Goal: Transaction & Acquisition: Purchase product/service

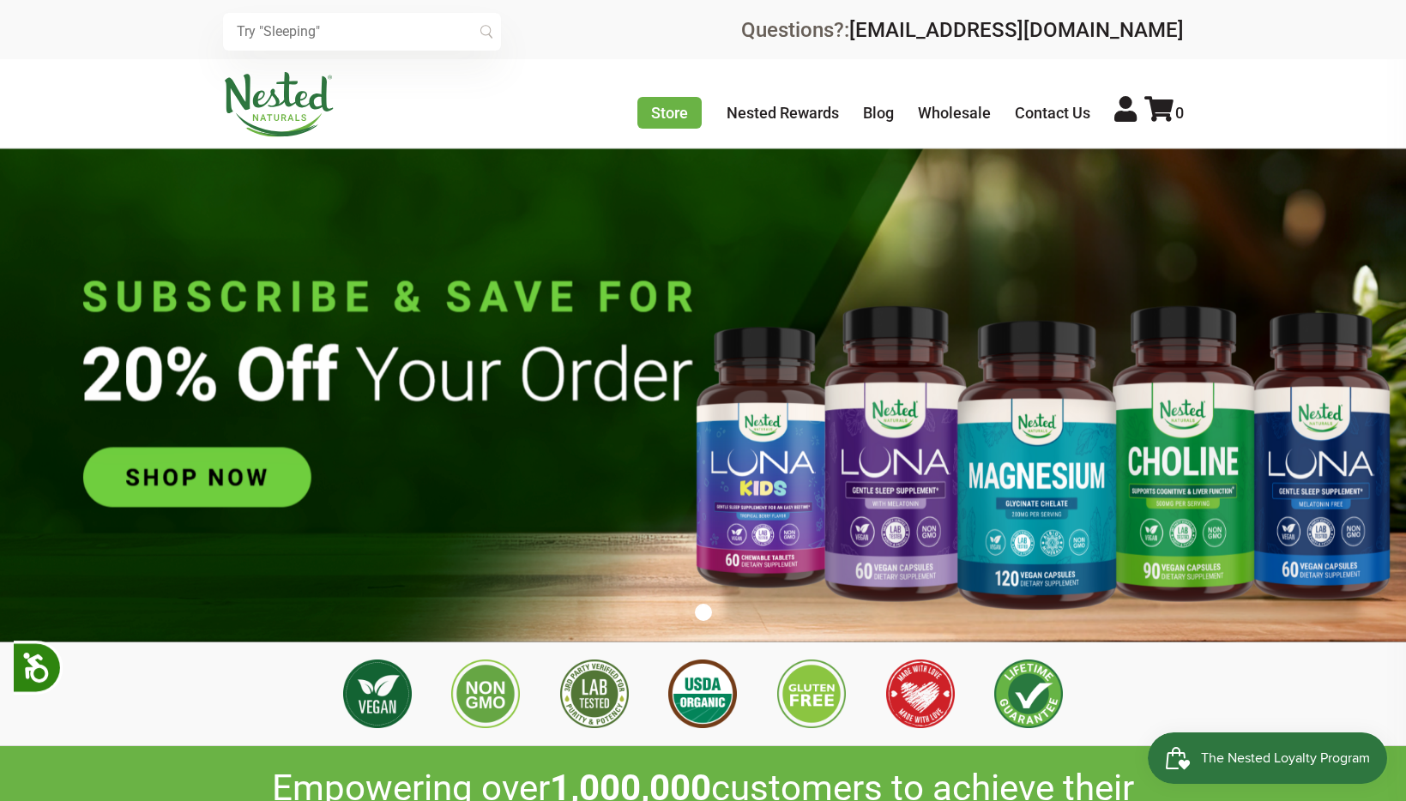
scroll to position [0, 301]
click at [773, 114] on link "Nested Rewards" at bounding box center [783, 113] width 112 height 18
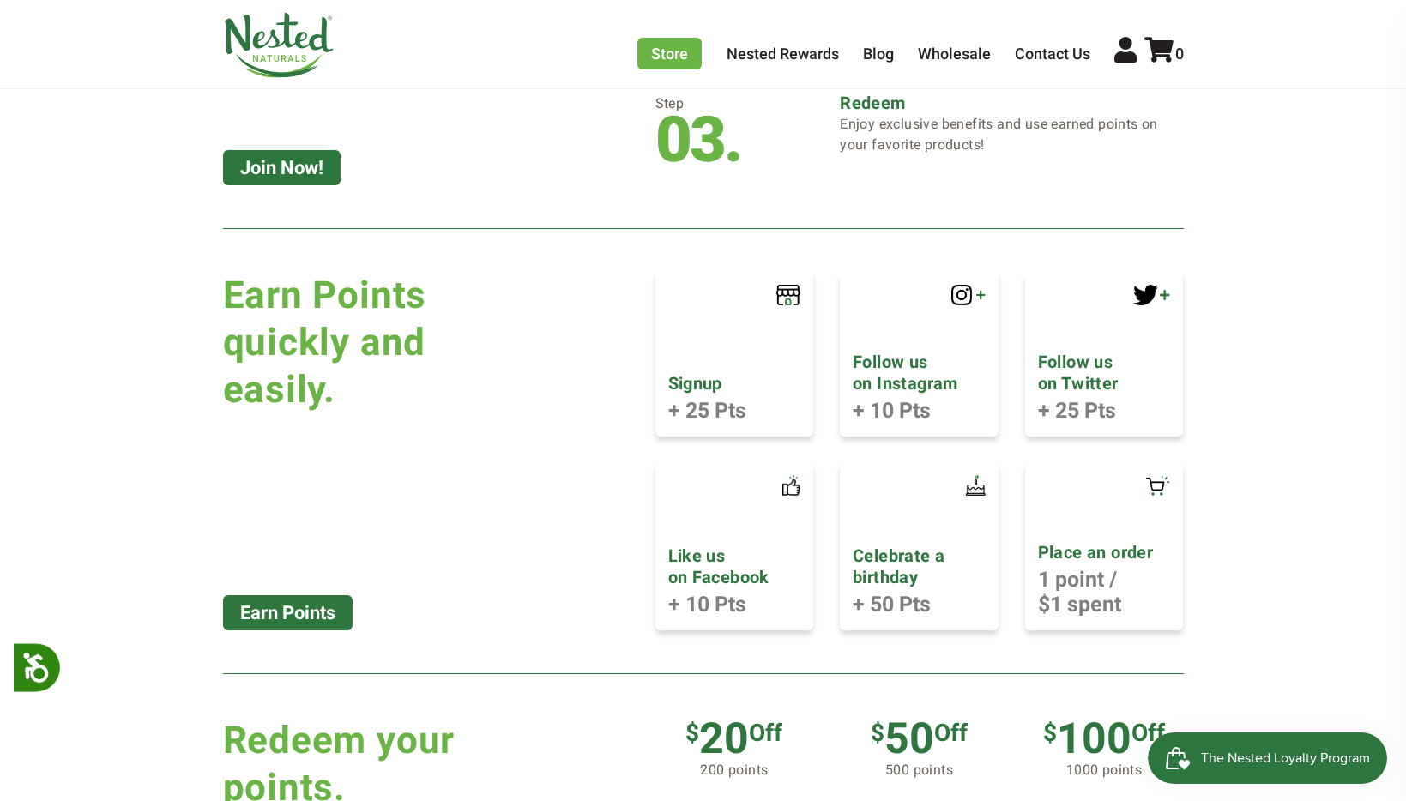
scroll to position [478, 0]
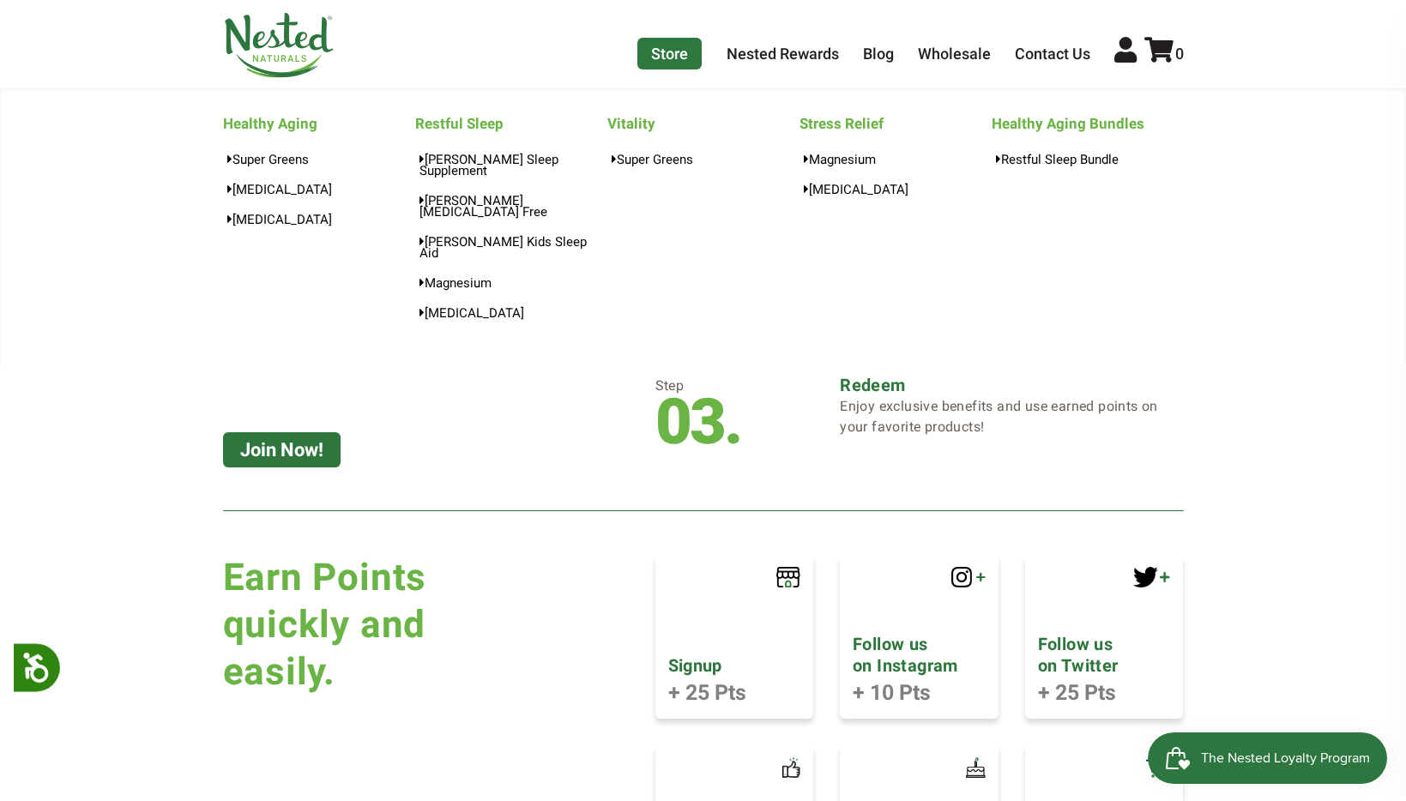
click at [676, 55] on link "Store" at bounding box center [670, 54] width 64 height 32
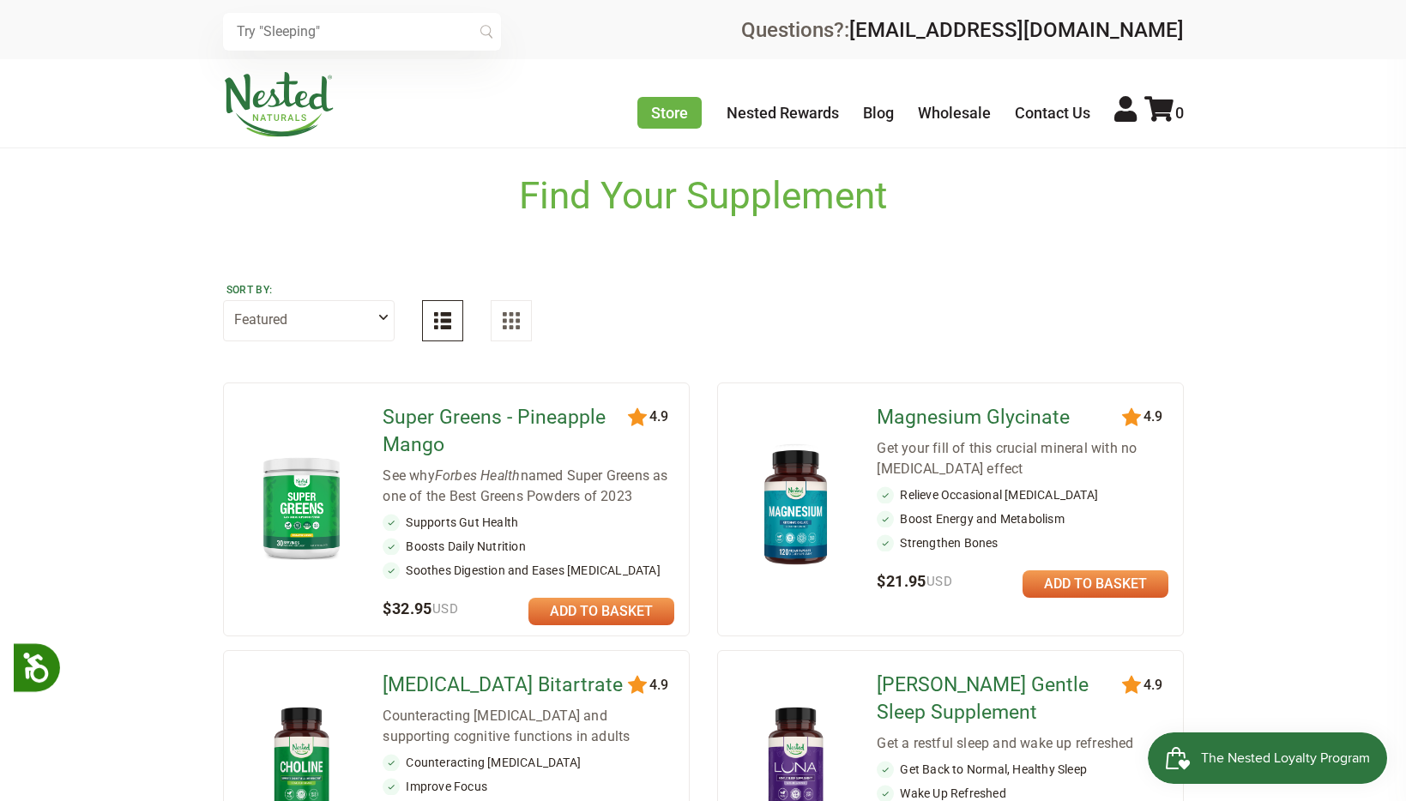
click at [414, 414] on link "Super Greens - Pineapple Mango" at bounding box center [507, 431] width 248 height 55
